Goal: Transaction & Acquisition: Purchase product/service

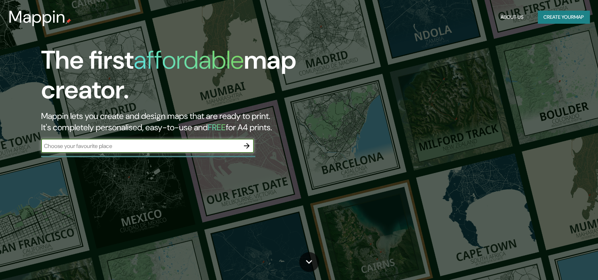
click at [118, 146] on input "text" at bounding box center [140, 146] width 198 height 8
type input "[GEOGRAPHIC_DATA], [GEOGRAPHIC_DATA][PERSON_NAME]"
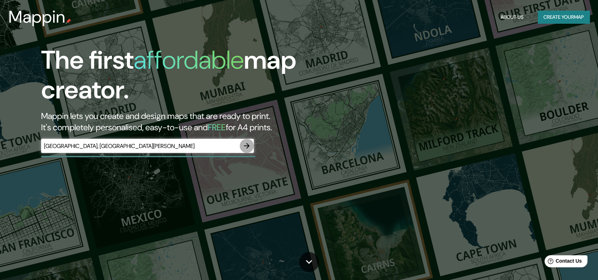
click at [245, 147] on icon "button" at bounding box center [246, 146] width 9 height 9
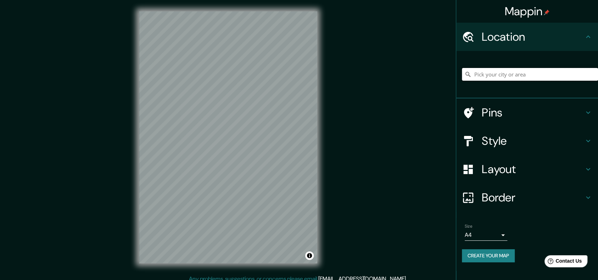
click at [495, 74] on input "Pick your city or area" at bounding box center [530, 74] width 136 height 13
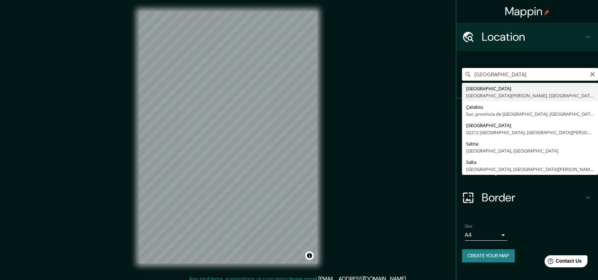
type input "[GEOGRAPHIC_DATA], [GEOGRAPHIC_DATA][PERSON_NAME], [GEOGRAPHIC_DATA]"
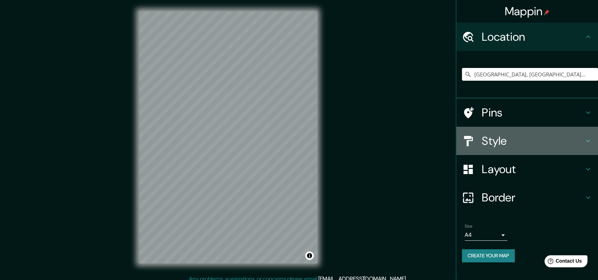
click at [547, 133] on div "Style" at bounding box center [527, 141] width 142 height 28
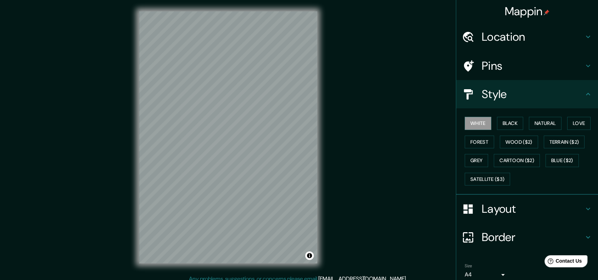
click at [496, 72] on h4 "Pins" at bounding box center [533, 66] width 102 height 14
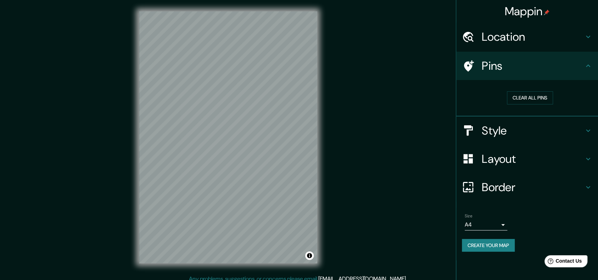
click at [505, 160] on h4 "Layout" at bounding box center [533, 159] width 102 height 14
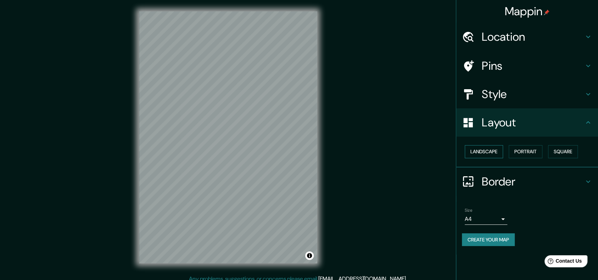
click at [486, 150] on button "Landscape" at bounding box center [484, 151] width 38 height 13
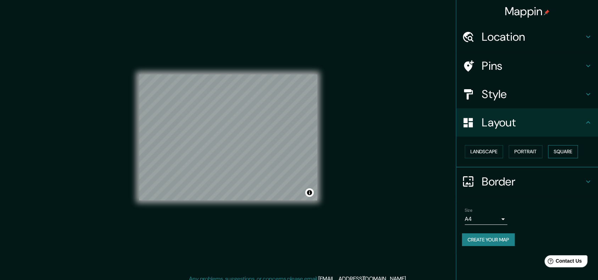
click at [566, 153] on button "Square" at bounding box center [563, 151] width 30 height 13
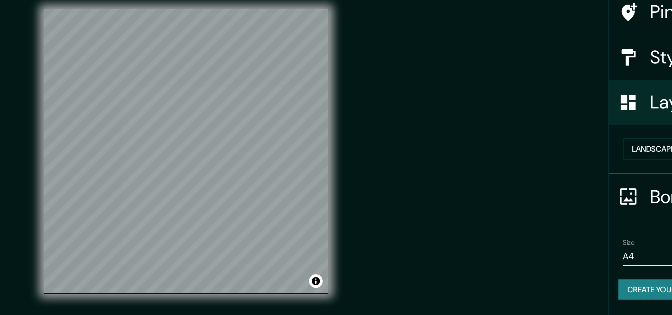
drag, startPoint x: 465, startPoint y: 54, endPoint x: 442, endPoint y: 161, distance: 109.5
click at [442, 161] on div "Mappin Location [GEOGRAPHIC_DATA], [GEOGRAPHIC_DATA][PERSON_NAME], [GEOGRAPHIC_…" at bounding box center [336, 159] width 672 height 318
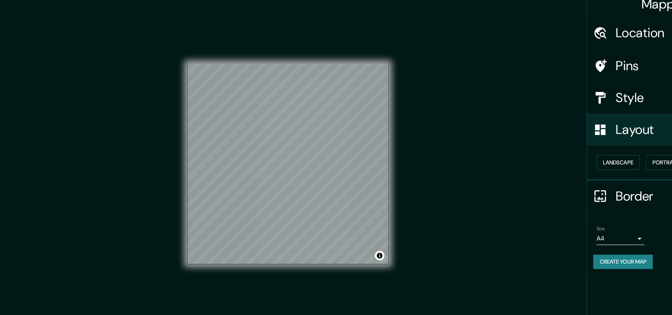
click at [559, 212] on div "Size A4 single" at bounding box center [560, 216] width 43 height 17
click at [559, 218] on body "Mappin Location [GEOGRAPHIC_DATA], [GEOGRAPHIC_DATA][PERSON_NAME], [GEOGRAPHIC_…" at bounding box center [336, 157] width 672 height 315
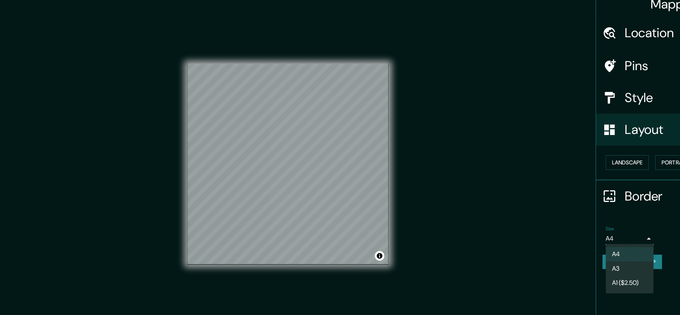
click at [559, 242] on li "A3" at bounding box center [568, 246] width 43 height 13
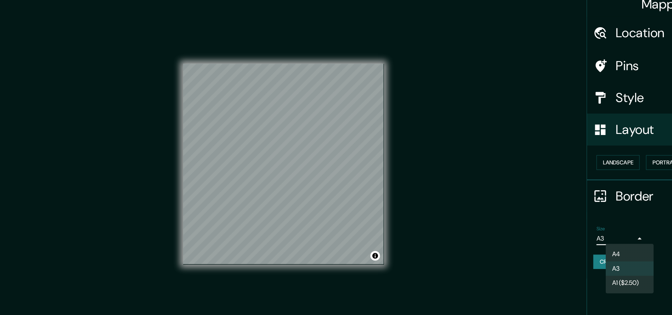
click at [560, 220] on body "Mappin Location [GEOGRAPHIC_DATA], [GEOGRAPHIC_DATA][PERSON_NAME], [GEOGRAPHIC_…" at bounding box center [336, 157] width 672 height 315
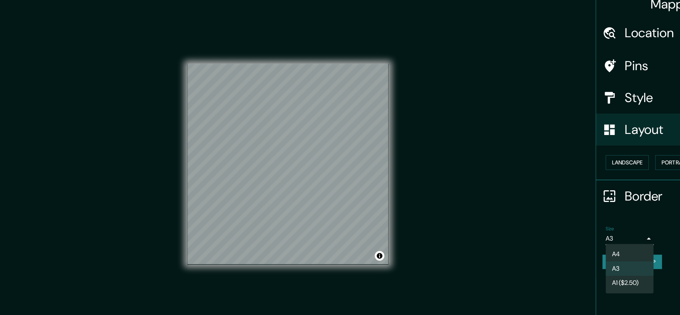
click at [561, 254] on li "A1 ($2.50)" at bounding box center [568, 258] width 43 height 13
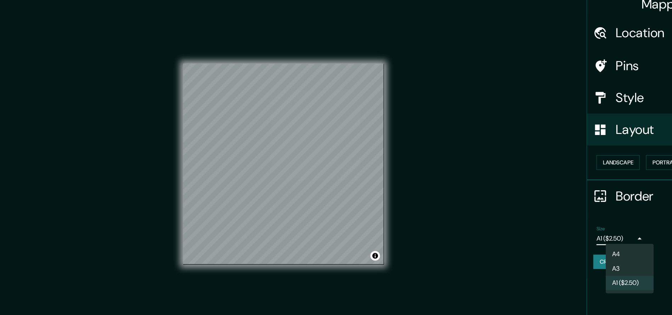
click at [558, 222] on body "Mappin Location [GEOGRAPHIC_DATA], [GEOGRAPHIC_DATA][PERSON_NAME], [GEOGRAPHIC_…" at bounding box center [336, 157] width 672 height 315
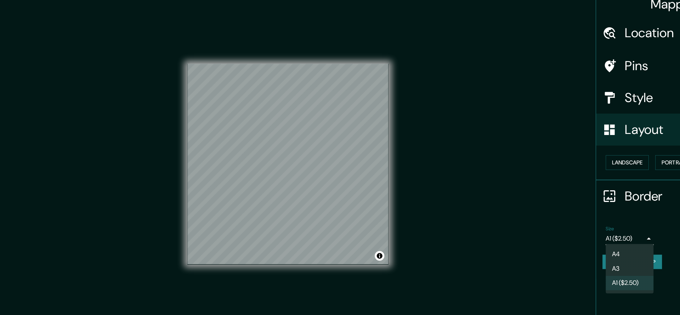
click at [560, 243] on li "A3" at bounding box center [568, 246] width 43 height 13
type input "a4"
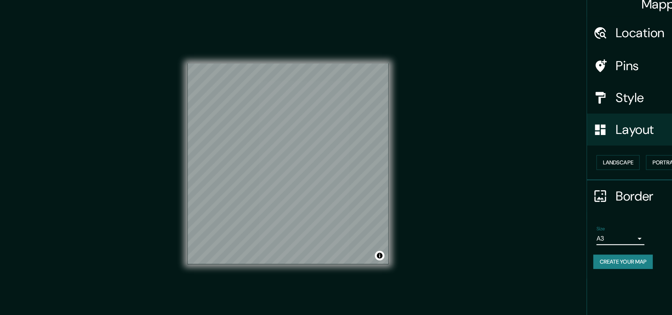
click at [560, 243] on button "Create your map" at bounding box center [562, 240] width 53 height 13
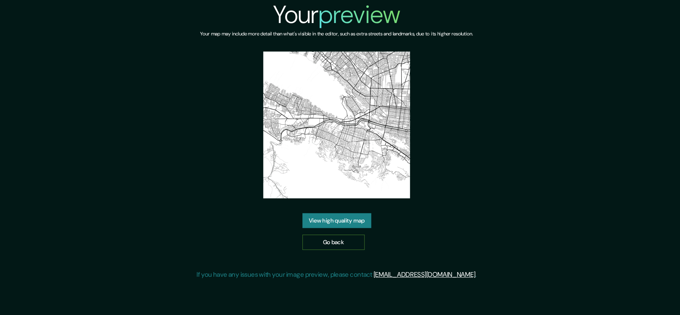
click at [344, 204] on link "Go back" at bounding box center [338, 208] width 54 height 13
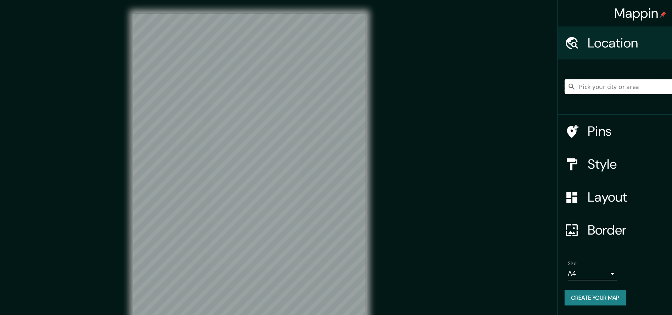
click at [601, 77] on input "Pick your city or area" at bounding box center [604, 74] width 136 height 13
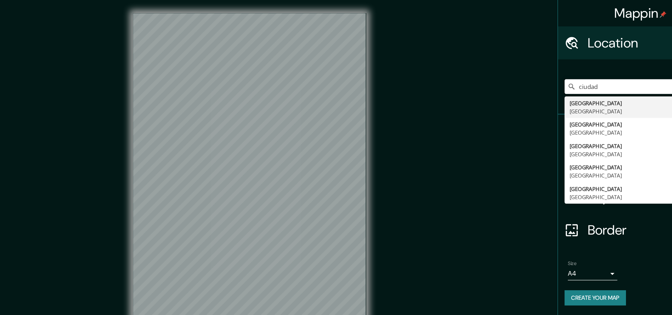
type input "ciudad"
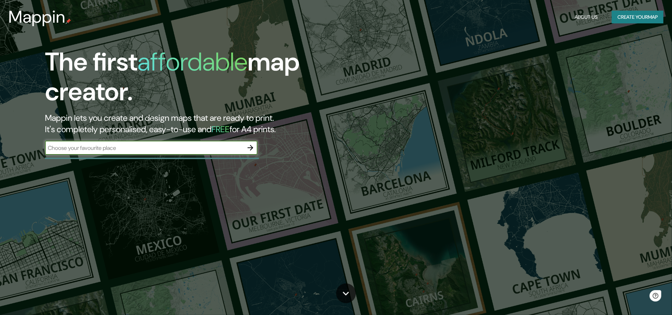
click at [156, 148] on input "text" at bounding box center [144, 148] width 198 height 8
type input "patio ruta 400"
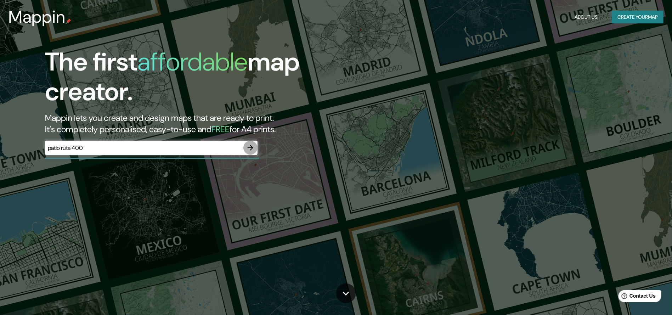
click at [253, 148] on icon "button" at bounding box center [251, 148] width 6 height 6
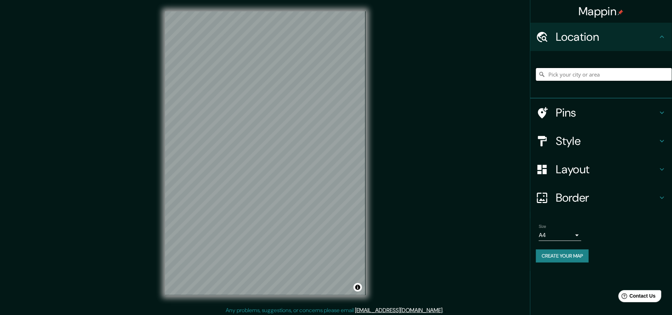
click at [573, 80] on input "Pick your city or area" at bounding box center [604, 74] width 136 height 13
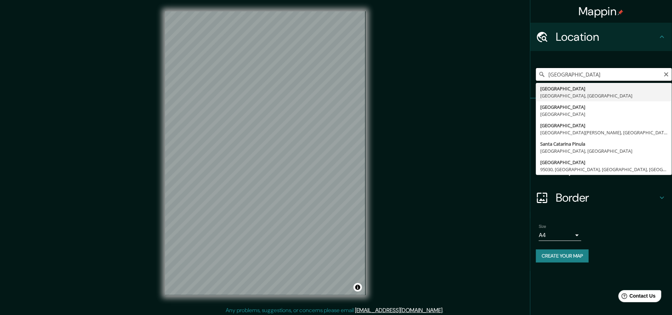
click at [548, 74] on input "santa catarina" at bounding box center [604, 74] width 136 height 13
type input "[GEOGRAPHIC_DATA], [GEOGRAPHIC_DATA][PERSON_NAME], [GEOGRAPHIC_DATA]"
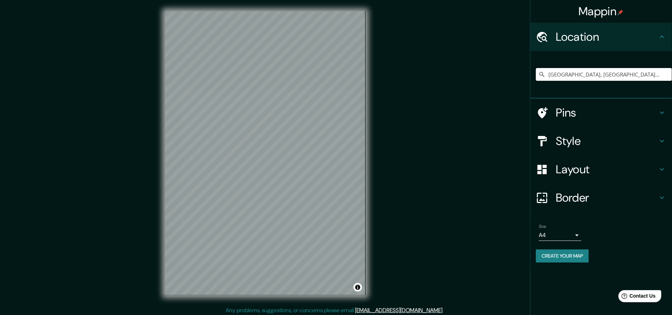
click at [588, 136] on h4 "Style" at bounding box center [607, 141] width 102 height 14
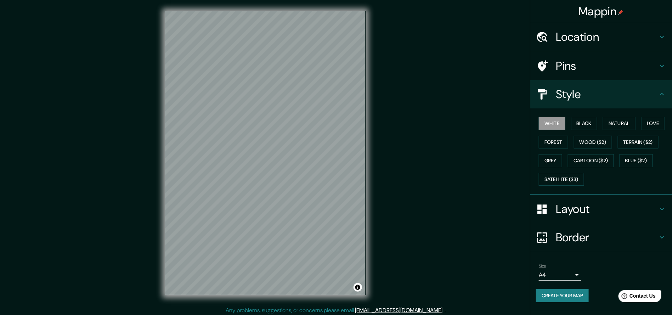
click at [602, 73] on div "Pins" at bounding box center [602, 66] width 142 height 28
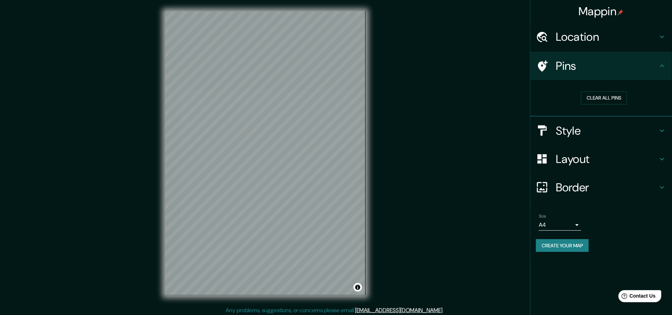
click at [588, 157] on h4 "Layout" at bounding box center [607, 159] width 102 height 14
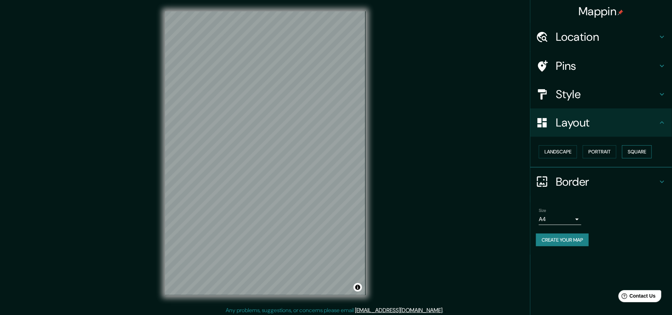
click at [626, 154] on button "Square" at bounding box center [637, 151] width 30 height 13
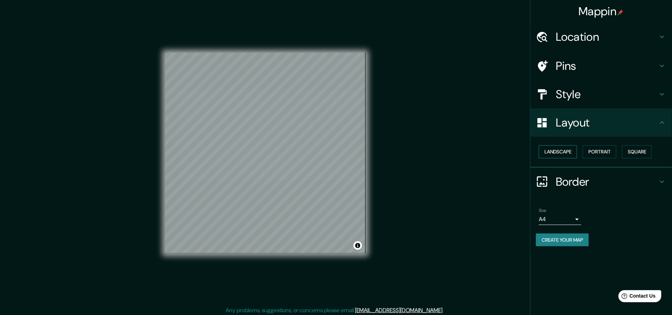
click at [552, 153] on button "Landscape" at bounding box center [558, 151] width 38 height 13
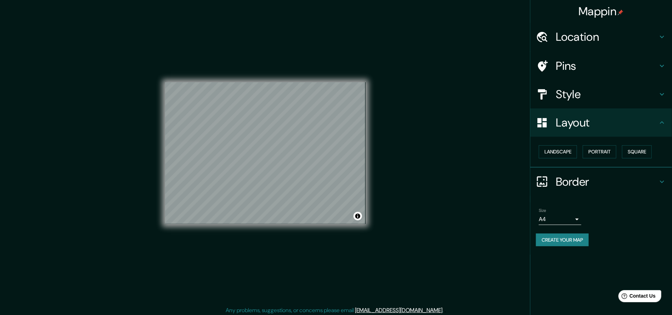
click at [579, 220] on body "Mappin Location [GEOGRAPHIC_DATA], [GEOGRAPHIC_DATA][PERSON_NAME], [GEOGRAPHIC_…" at bounding box center [336, 157] width 672 height 315
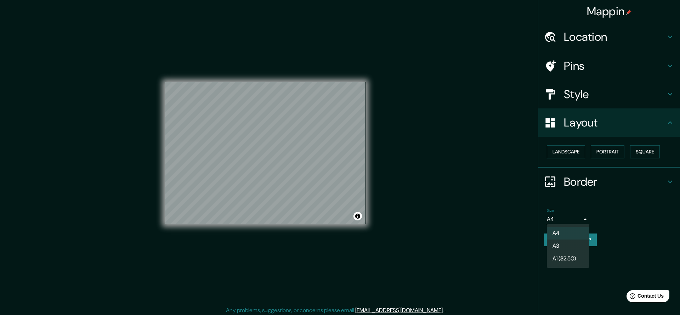
click at [561, 249] on li "A3" at bounding box center [568, 246] width 43 height 13
type input "a4"
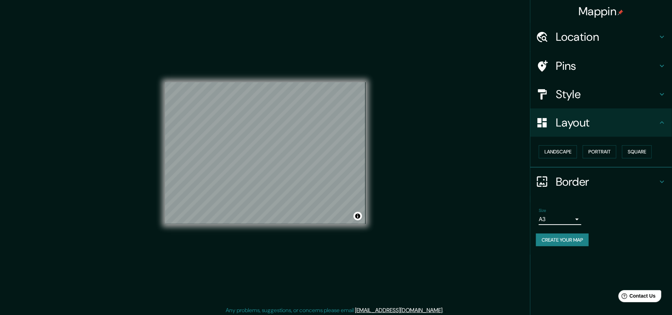
click at [568, 221] on body "Mappin Location Santa Catarina, Nuevo León, México Pins Style Layout Landscape …" at bounding box center [336, 157] width 672 height 315
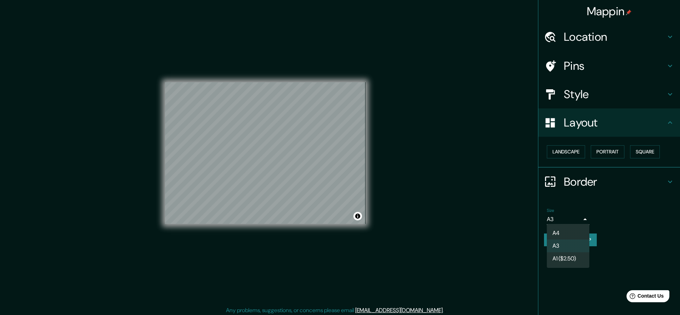
click at [624, 240] on div at bounding box center [340, 157] width 680 height 315
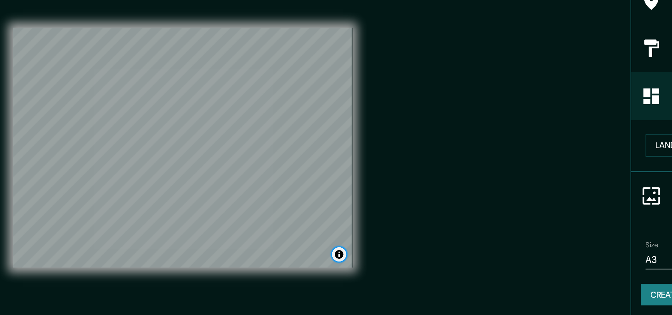
click at [355, 216] on button "Toggle attribution" at bounding box center [358, 216] width 9 height 9
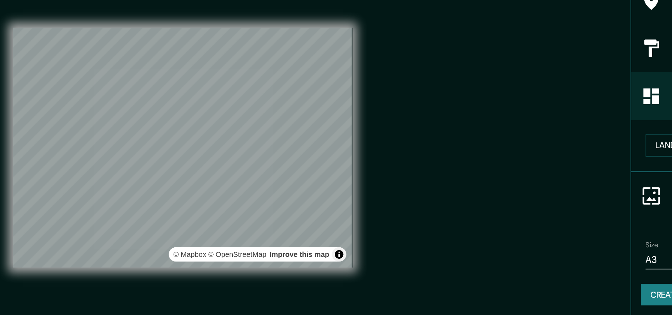
click at [407, 216] on div "Mappin Location Santa Catarina, Nuevo León, México Pins Style Layout Landscape …" at bounding box center [336, 159] width 672 height 318
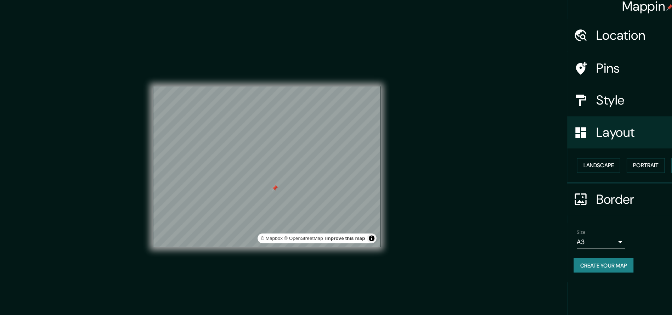
click at [566, 74] on div "Pins" at bounding box center [602, 66] width 142 height 28
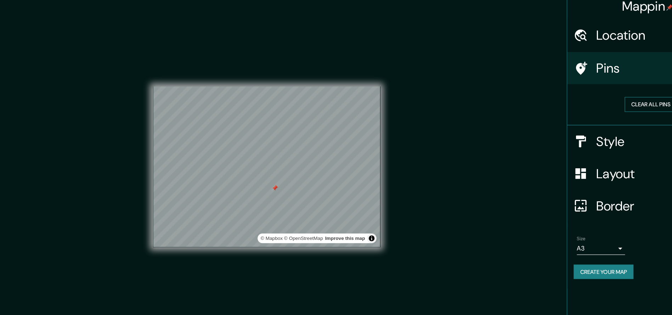
click at [595, 96] on button "Clear all pins" at bounding box center [604, 97] width 46 height 13
click at [568, 243] on button "Create your map" at bounding box center [562, 245] width 53 height 13
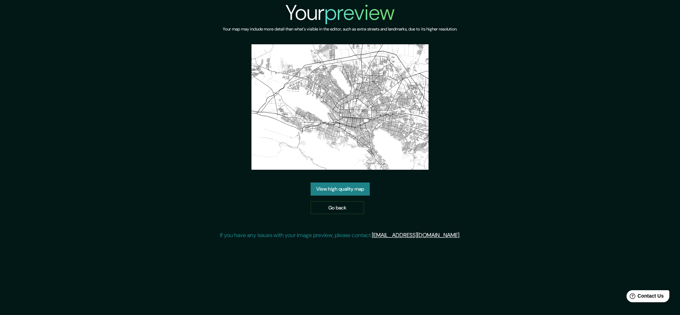
click at [328, 185] on link "View high quality map" at bounding box center [340, 189] width 59 height 13
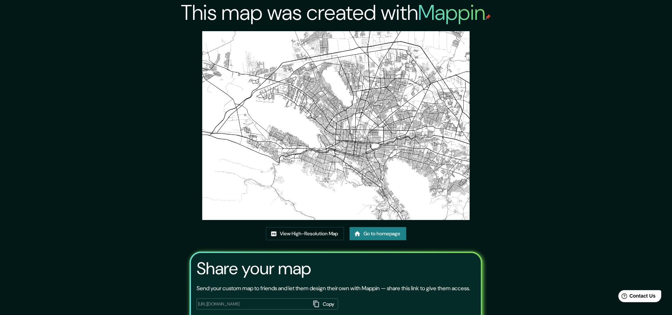
click at [525, 197] on div "This map was created with Mappin View High-Resolution Map Go to homepage Share …" at bounding box center [336, 179] width 672 height 358
click at [313, 233] on link "View High-Resolution Map" at bounding box center [305, 233] width 78 height 13
